Goal: Check status: Check status

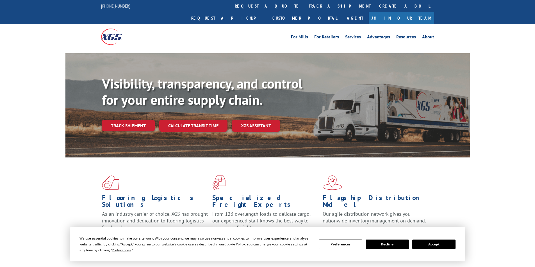
click at [134, 121] on div "Visibility, transparency, and control for your entire supply chain. Track shipm…" at bounding box center [286, 115] width 368 height 78
click at [133, 120] on link "Track shipment" at bounding box center [128, 126] width 53 height 12
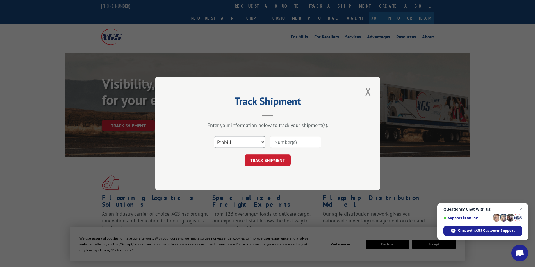
click at [229, 144] on select "Select category... Probill BOL PO" at bounding box center [240, 142] width 52 height 12
select select "bol"
click at [214, 136] on select "Select category... Probill BOL PO" at bounding box center [240, 142] width 52 height 12
click at [297, 144] on input at bounding box center [295, 142] width 52 height 12
paste input "5947256"
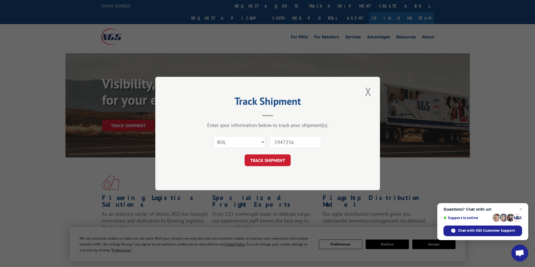
type input "5947256"
click at [284, 161] on button "TRACK SHIPMENT" at bounding box center [267, 161] width 46 height 12
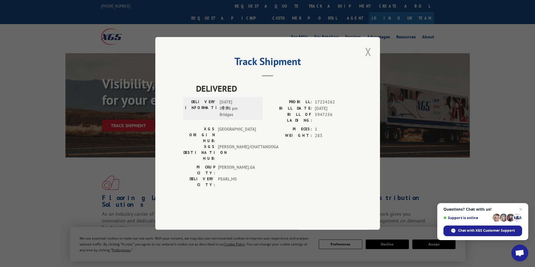
click at [367, 59] on button "Close modal" at bounding box center [368, 51] width 10 height 15
